Goal: Information Seeking & Learning: Learn about a topic

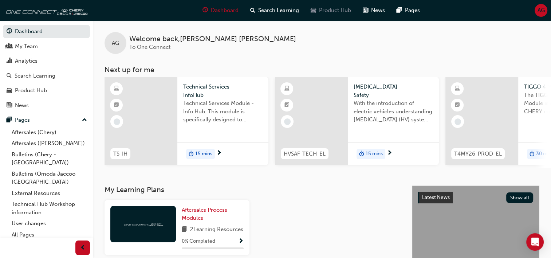
click at [335, 9] on span "Product Hub" at bounding box center [335, 10] width 32 height 8
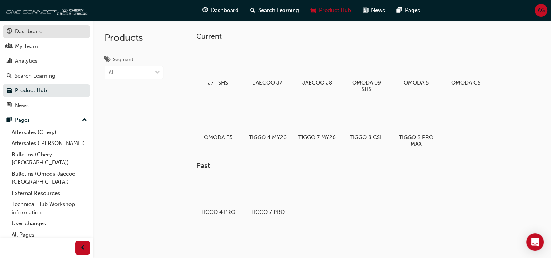
click at [35, 32] on div "Dashboard" at bounding box center [29, 31] width 28 height 8
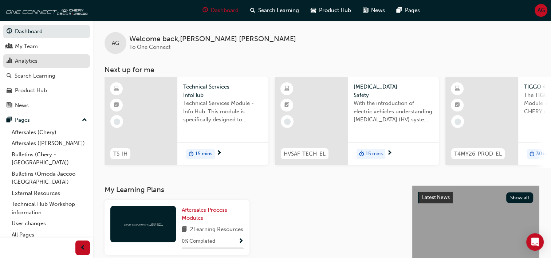
click at [28, 61] on div "Analytics" at bounding box center [26, 61] width 23 height 8
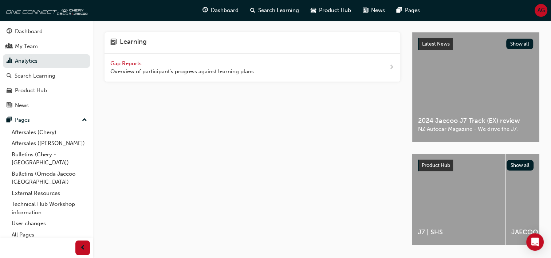
click at [127, 64] on span "Gap Reports" at bounding box center [126, 63] width 33 height 7
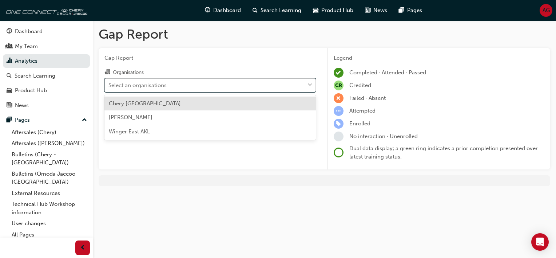
click at [281, 84] on div "Select an organisations" at bounding box center [205, 85] width 200 height 13
click at [109, 84] on input "Organisations option Chery Auckland City focused, 1 of 3. 3 results available. …" at bounding box center [108, 85] width 1 height 6
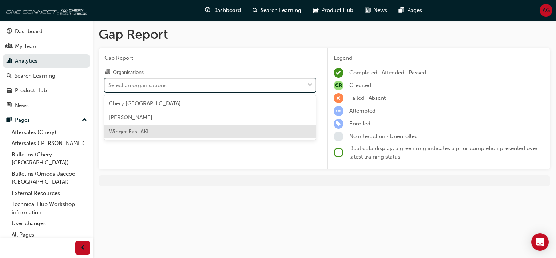
click at [255, 130] on div "Winger East AKL" at bounding box center [210, 132] width 212 height 14
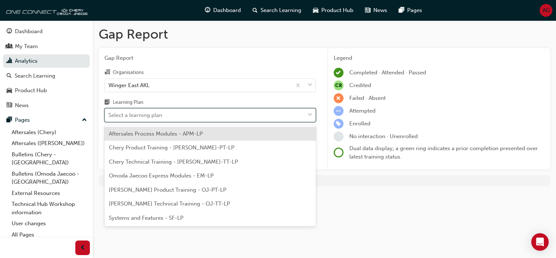
click at [293, 114] on div "Select a learning plan" at bounding box center [205, 115] width 200 height 13
click at [109, 114] on input "Learning Plan option Aftersales Process Modules - APM-LP focused, 1 of 7. 7 res…" at bounding box center [108, 115] width 1 height 6
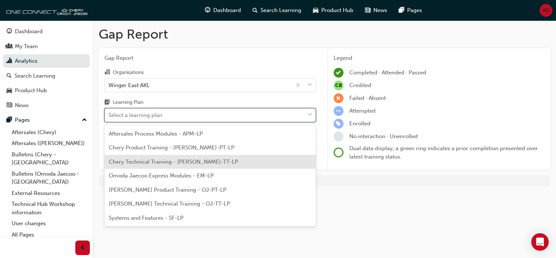
click at [249, 158] on div "Chery Technical Training - CHAU-TT-LP" at bounding box center [210, 162] width 212 height 14
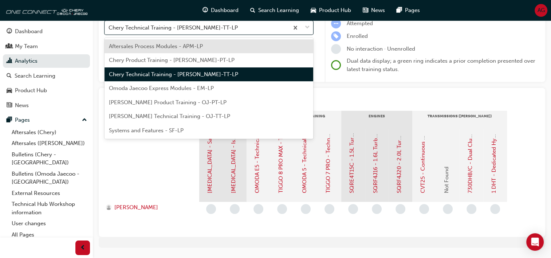
scroll to position [89, 0]
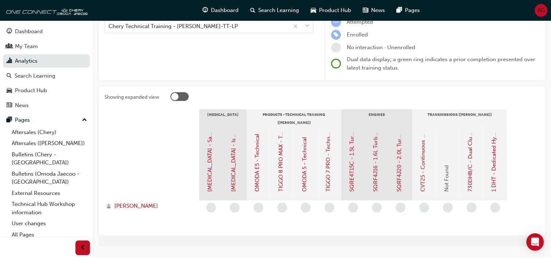
click at [537, 180] on section "HIGH VOLTAGE PRODUCTS - TECHNICAL TRAINING (CHAU) ENGINES TRANSMISSIONS (CHAU) …" at bounding box center [321, 169] width 435 height 120
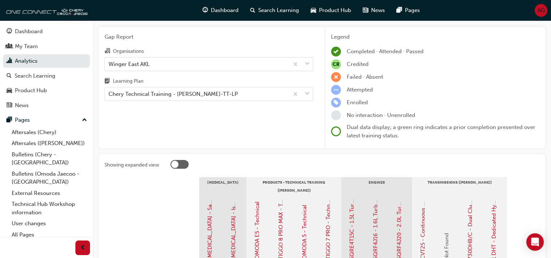
scroll to position [3, 0]
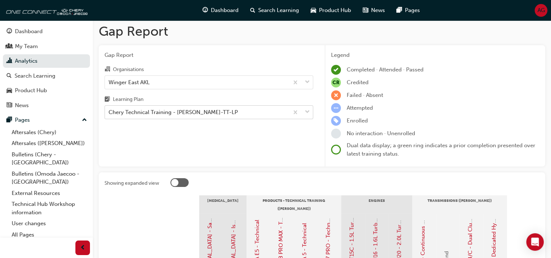
click at [306, 114] on span "down-icon" at bounding box center [307, 111] width 5 height 9
click at [109, 114] on input "Learning Plan Chery Technical Training - CHAU-TT-LP" at bounding box center [108, 112] width 1 height 6
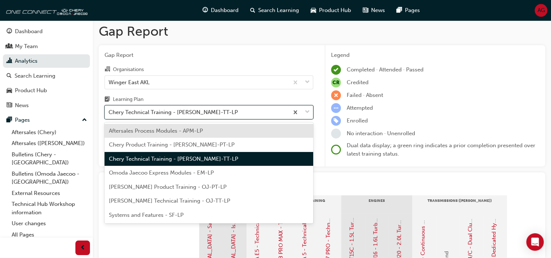
click at [265, 146] on div "Chery Product Training - CHAU-PT-LP" at bounding box center [208, 145] width 209 height 14
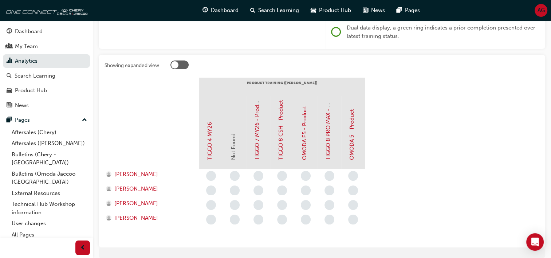
scroll to position [123, 0]
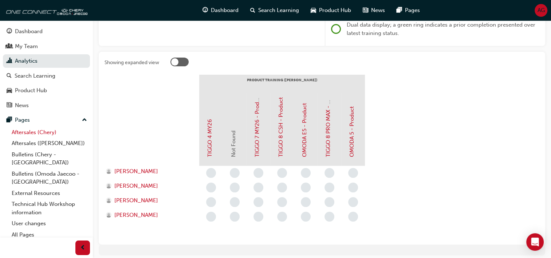
click at [22, 134] on link "Aftersales (Chery)" at bounding box center [49, 132] width 81 height 11
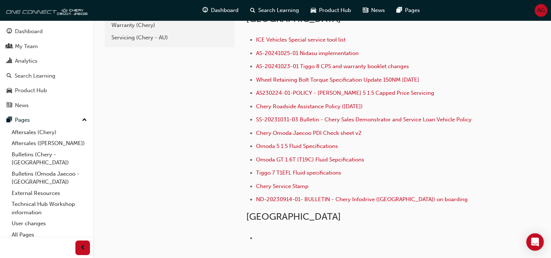
scroll to position [190, 0]
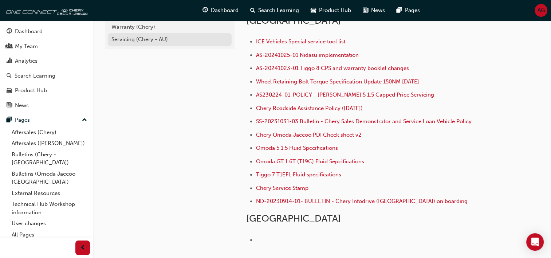
click at [135, 39] on div "Servicing (Chery - AU)" at bounding box center [169, 39] width 117 height 8
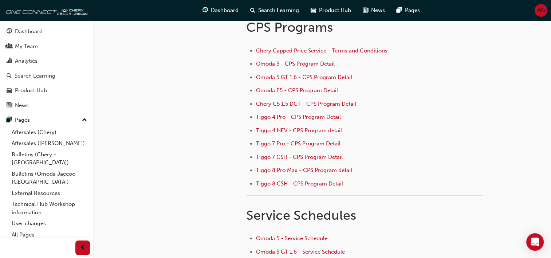
scroll to position [66, 0]
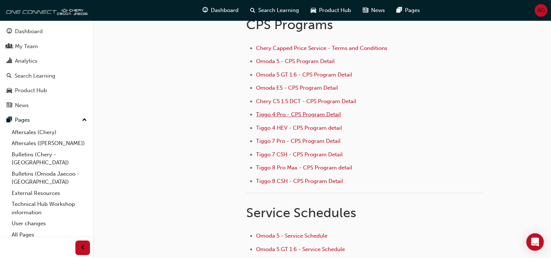
click at [292, 113] on span "Tiggo 4 Pro - CPS Program Detail" at bounding box center [298, 114] width 85 height 7
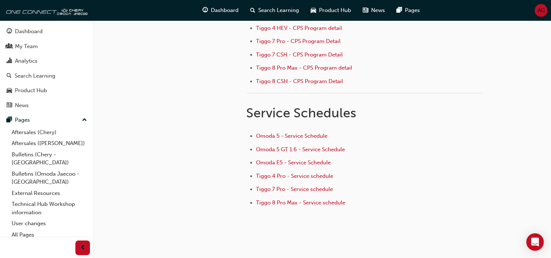
scroll to position [168, 0]
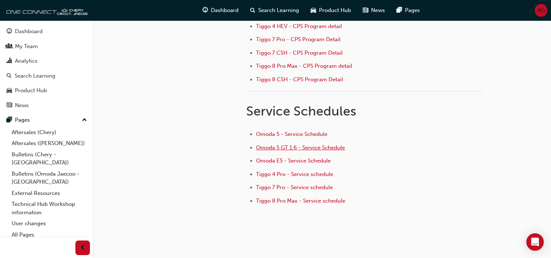
click at [335, 146] on span "Omoda 5 GT 1.6 - Service Schedule" at bounding box center [300, 147] width 89 height 7
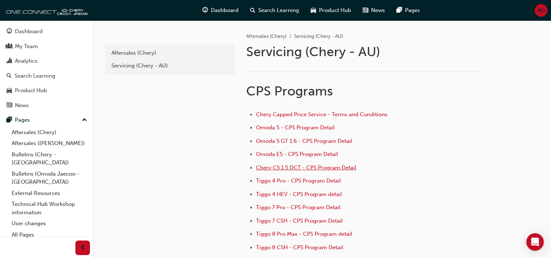
click at [270, 166] on span "Chery C5 1.5 DCT - CPS Program Detail" at bounding box center [306, 167] width 100 height 7
click at [138, 52] on div "Aftersales (Chery)" at bounding box center [169, 53] width 117 height 8
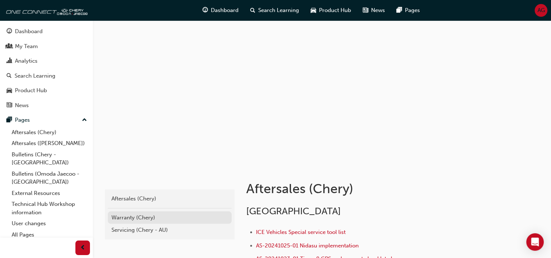
click at [125, 217] on div "Warranty (Chery)" at bounding box center [169, 217] width 117 height 8
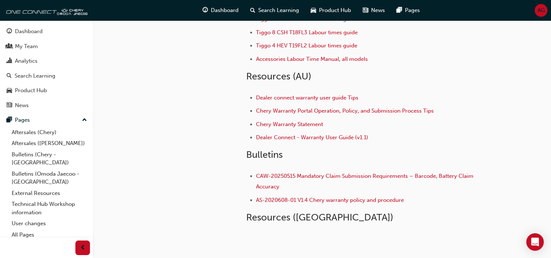
scroll to position [156, 0]
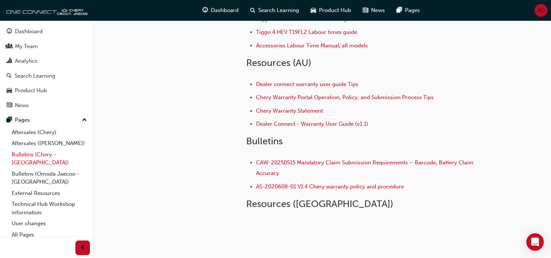
click at [48, 154] on link "Bulletins (Chery - [GEOGRAPHIC_DATA])" at bounding box center [49, 158] width 81 height 19
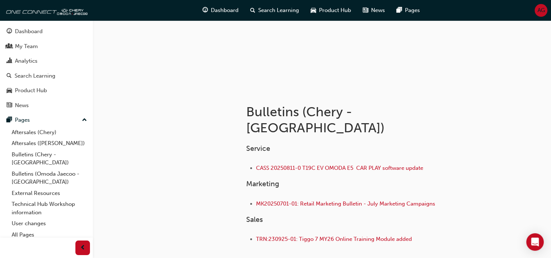
scroll to position [79, 0]
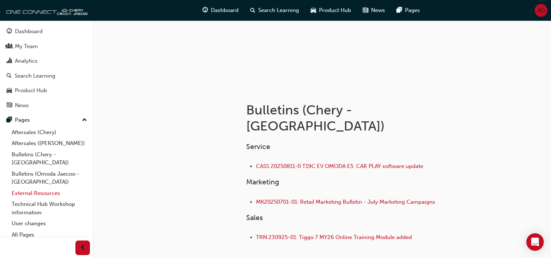
click at [47, 188] on link "External Resources" at bounding box center [49, 193] width 81 height 11
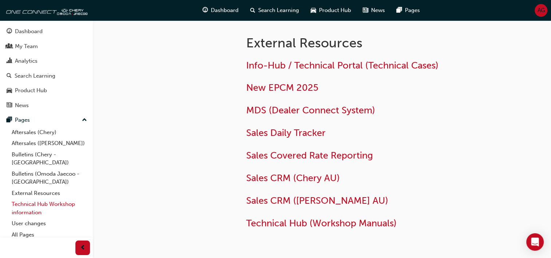
click at [44, 198] on link "Technical Hub Workshop information" at bounding box center [49, 207] width 81 height 19
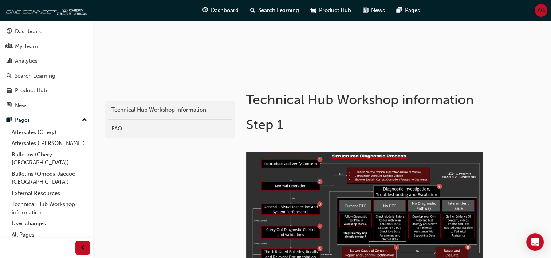
scroll to position [92, 0]
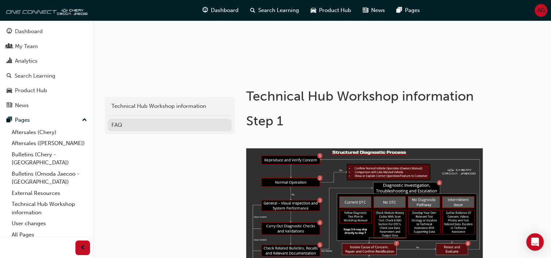
click at [124, 124] on div "FAQ" at bounding box center [169, 125] width 117 height 8
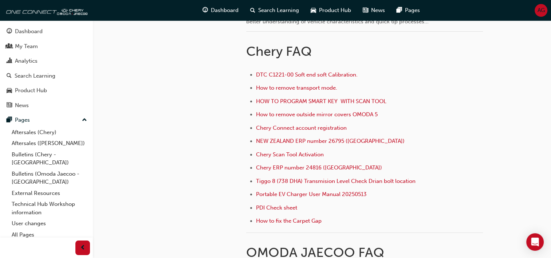
scroll to position [208, 0]
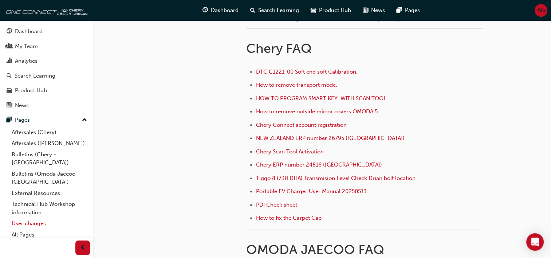
click at [40, 218] on link "User changes" at bounding box center [49, 223] width 81 height 11
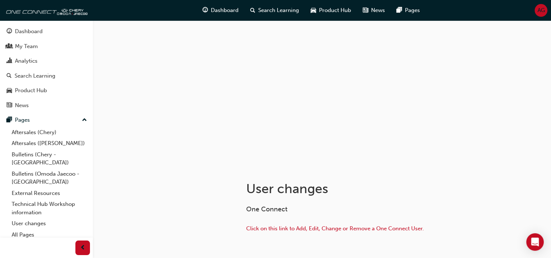
scroll to position [1, 0]
click at [305, 227] on span "Click on this link to Add, Edit, Change or Remove a One Connect User." at bounding box center [335, 227] width 178 height 7
click at [35, 198] on link "Technical Hub Workshop information" at bounding box center [49, 207] width 81 height 19
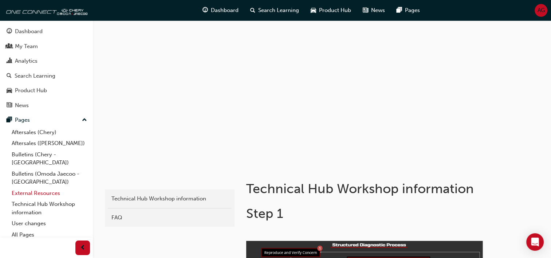
click at [44, 188] on link "External Resources" at bounding box center [49, 193] width 81 height 11
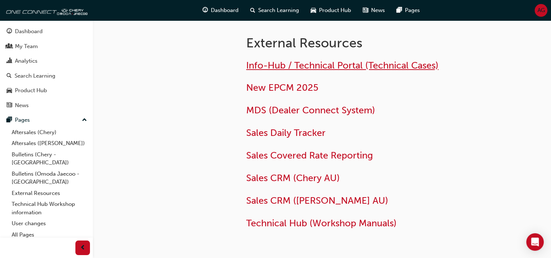
click at [293, 67] on span "Info-Hub / Technical Portal (Technical Cases)" at bounding box center [342, 65] width 192 height 11
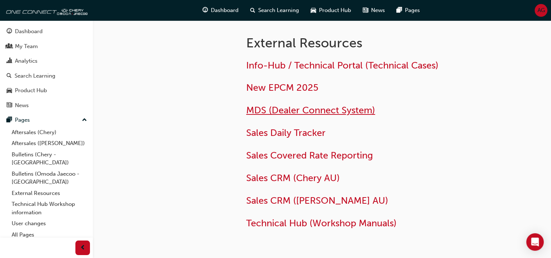
click at [259, 110] on span "MDS (Dealer Connect System)" at bounding box center [310, 109] width 129 height 11
